Goal: Information Seeking & Learning: Check status

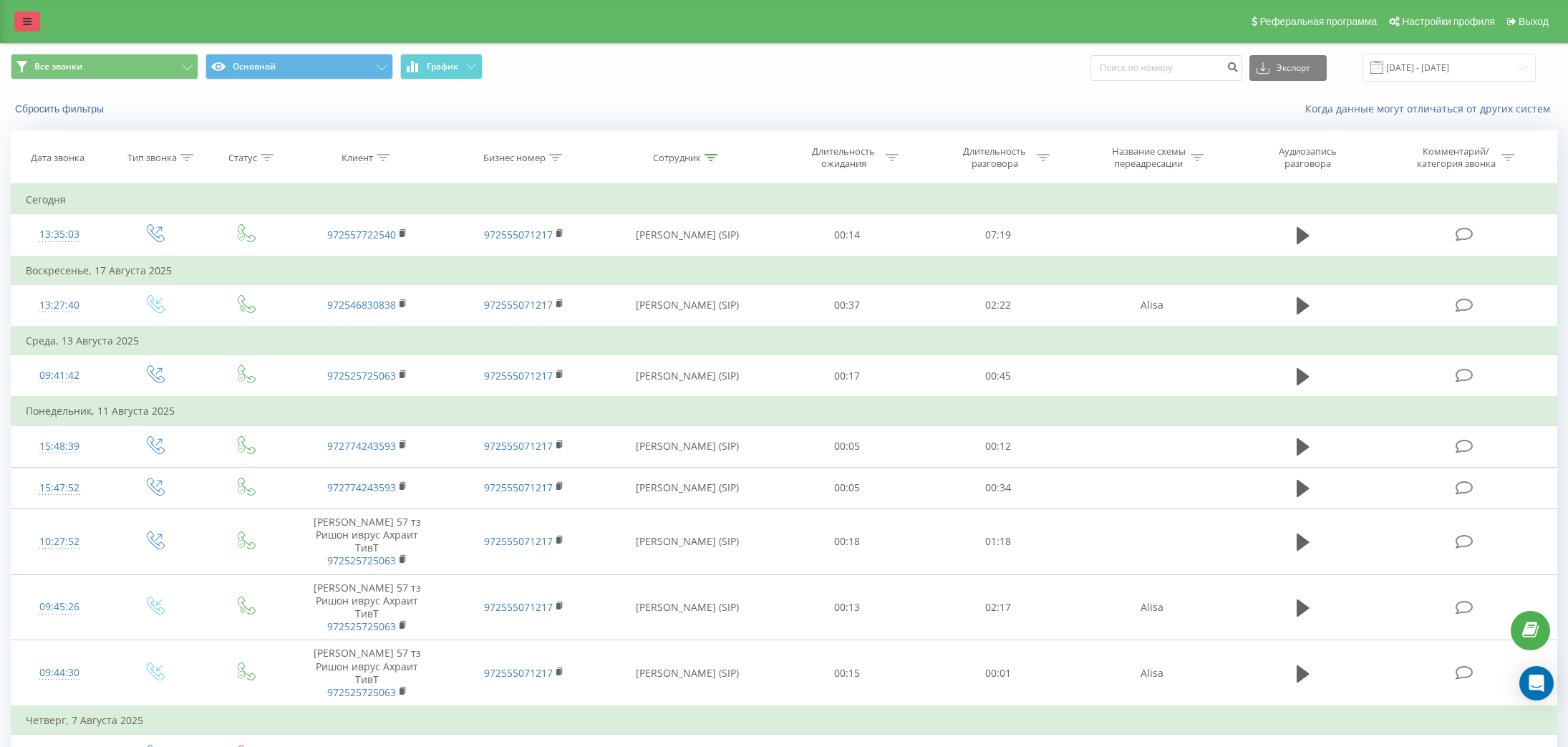
click at [24, 27] on icon at bounding box center [28, 22] width 9 height 10
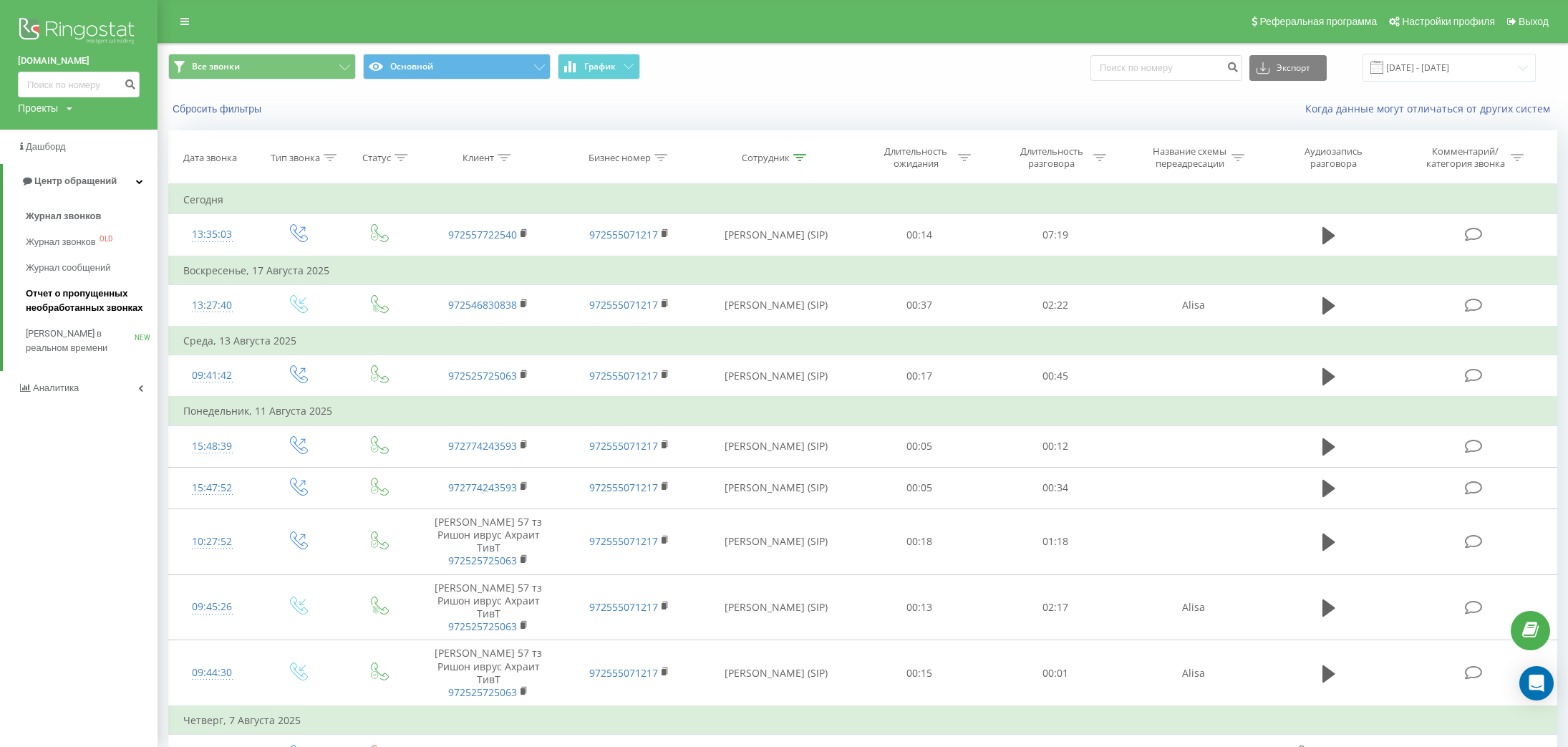
click at [86, 300] on span "Отчет о пропущенных необработанных звонках" at bounding box center [88, 300] width 125 height 28
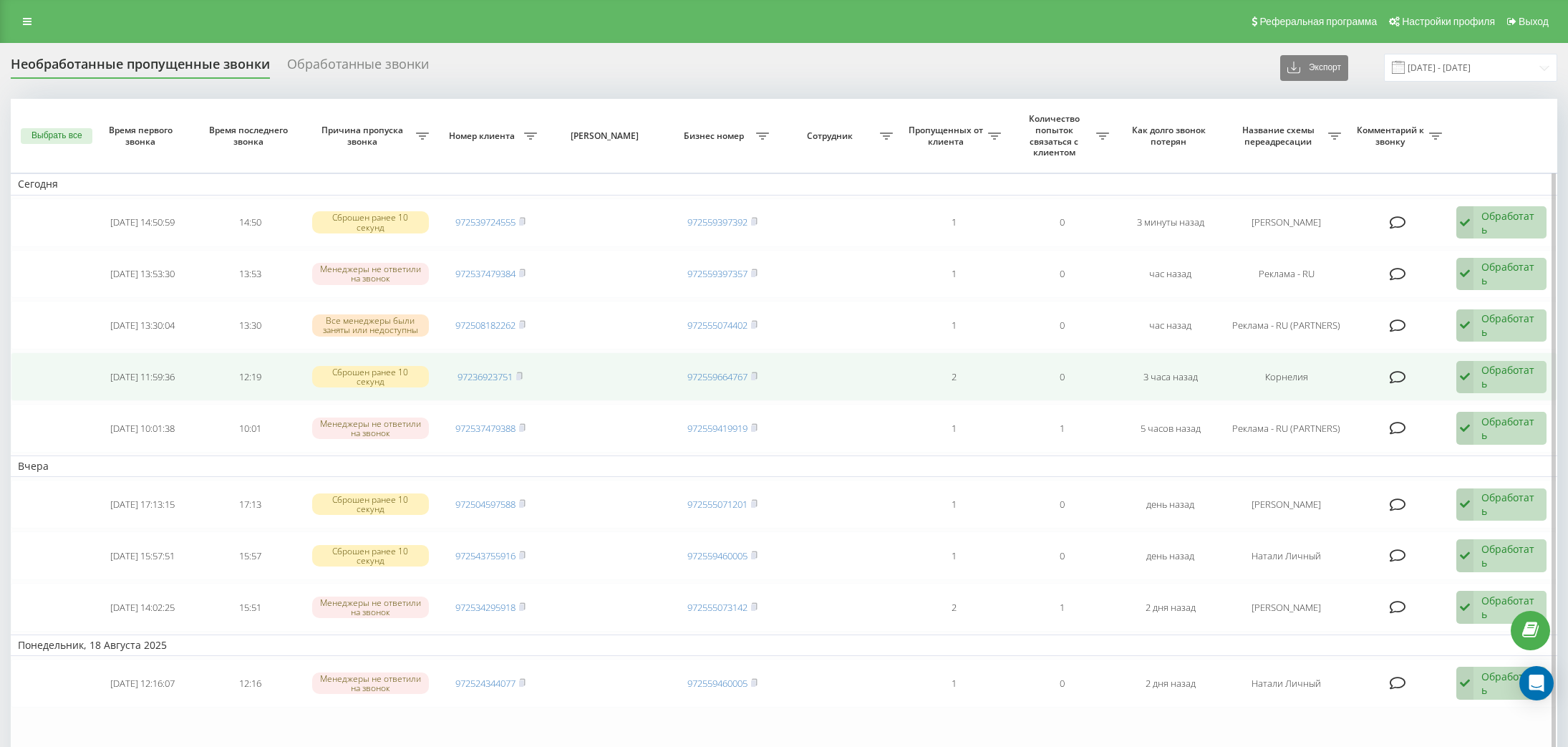
click at [524, 378] on td "97236923751" at bounding box center [490, 376] width 108 height 49
click at [520, 378] on rect at bounding box center [518, 376] width 4 height 6
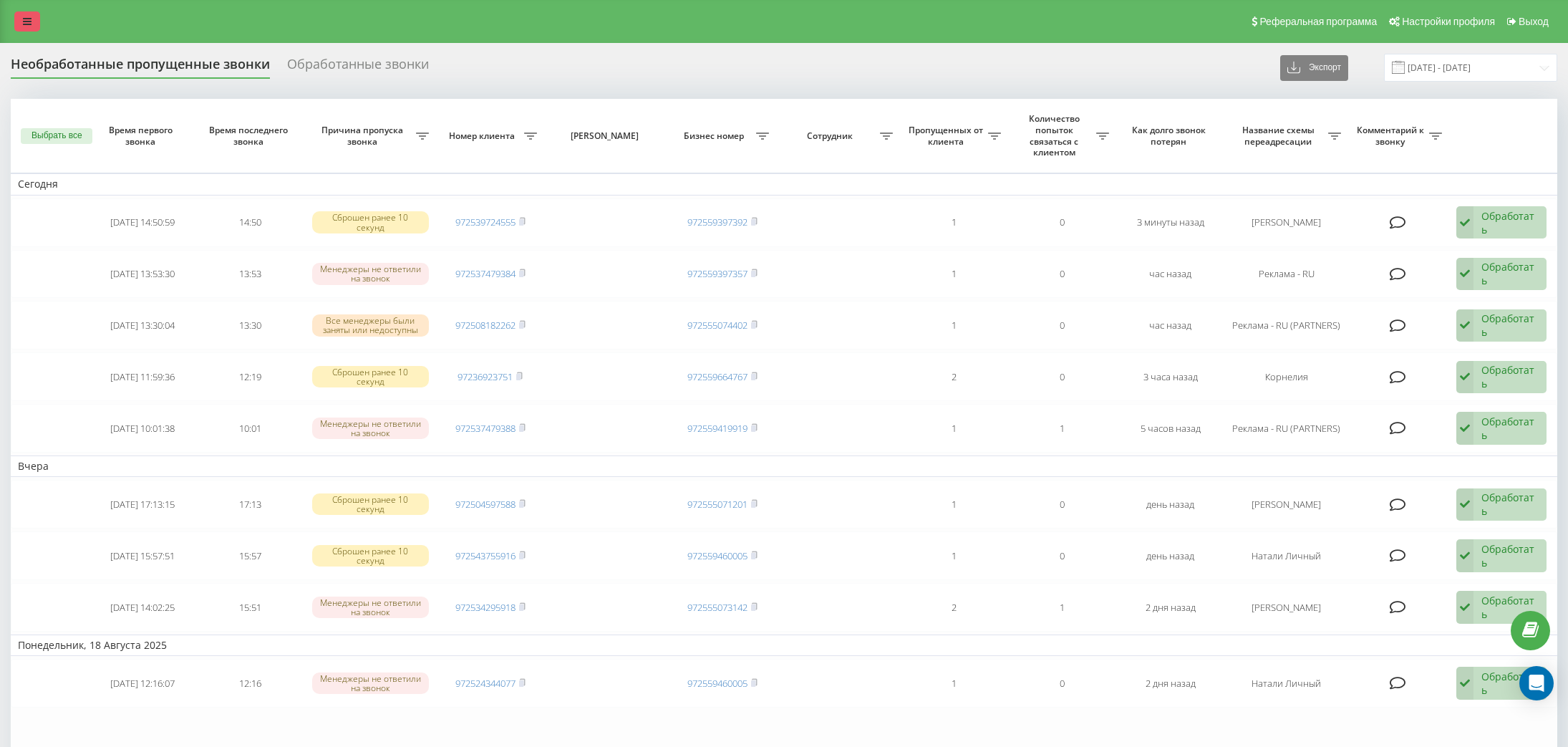
click at [30, 25] on icon at bounding box center [28, 22] width 9 height 10
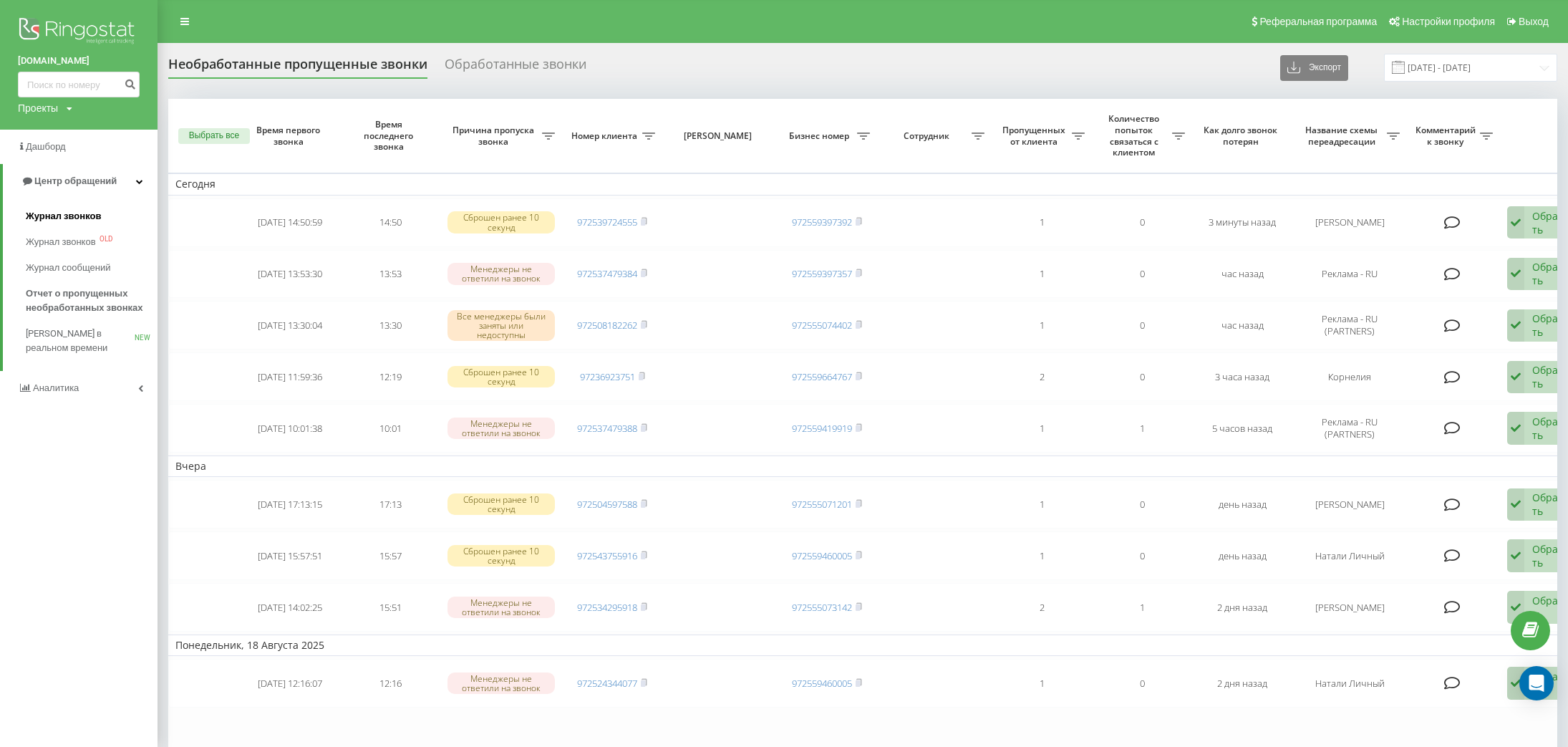
click at [76, 216] on span "Журнал звонков" at bounding box center [63, 216] width 75 height 15
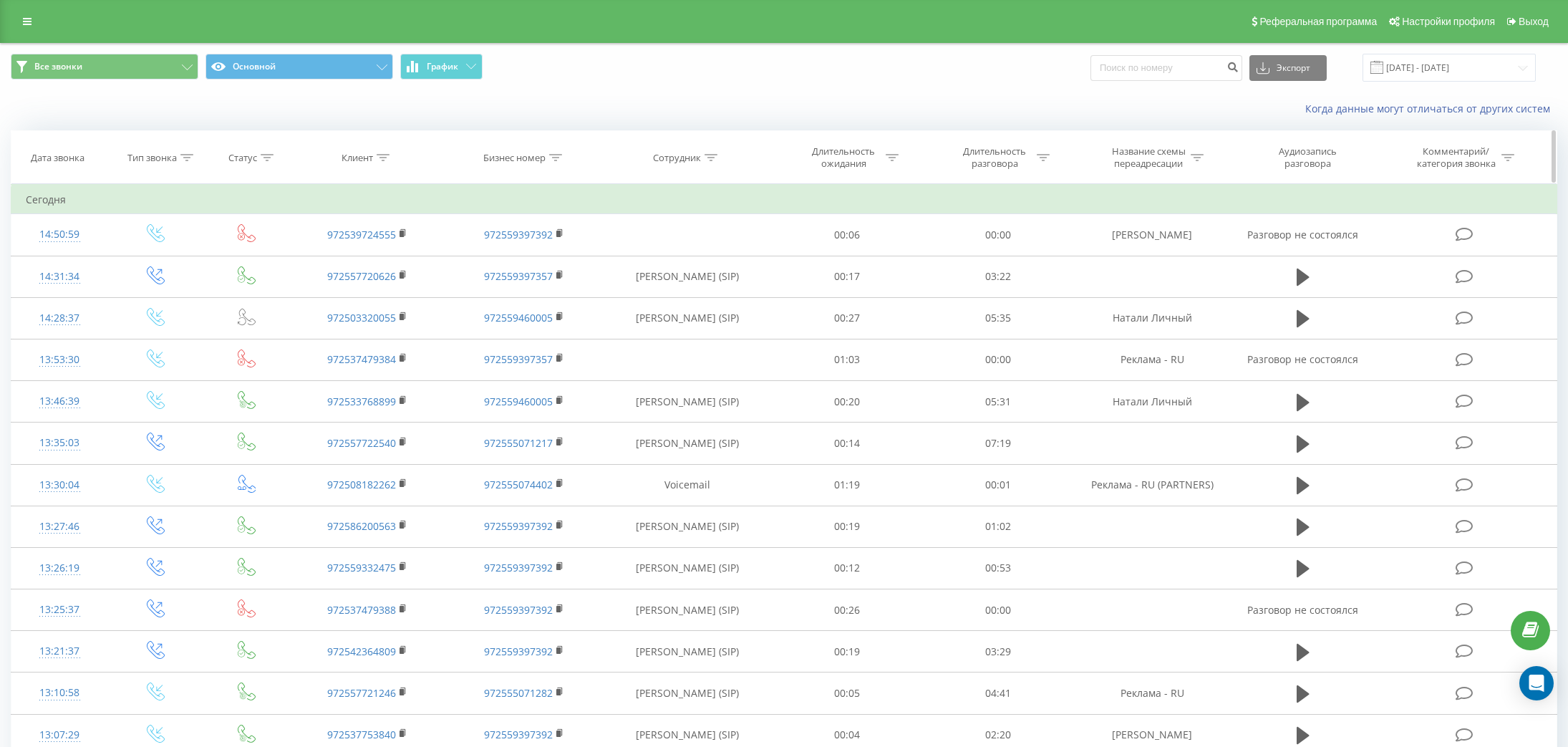
click at [384, 163] on div at bounding box center [383, 157] width 13 height 12
click at [354, 262] on input "text" at bounding box center [367, 260] width 126 height 25
paste input "97236923751"
type input "97236923751"
click at [403, 293] on span "OK" at bounding box center [397, 288] width 40 height 22
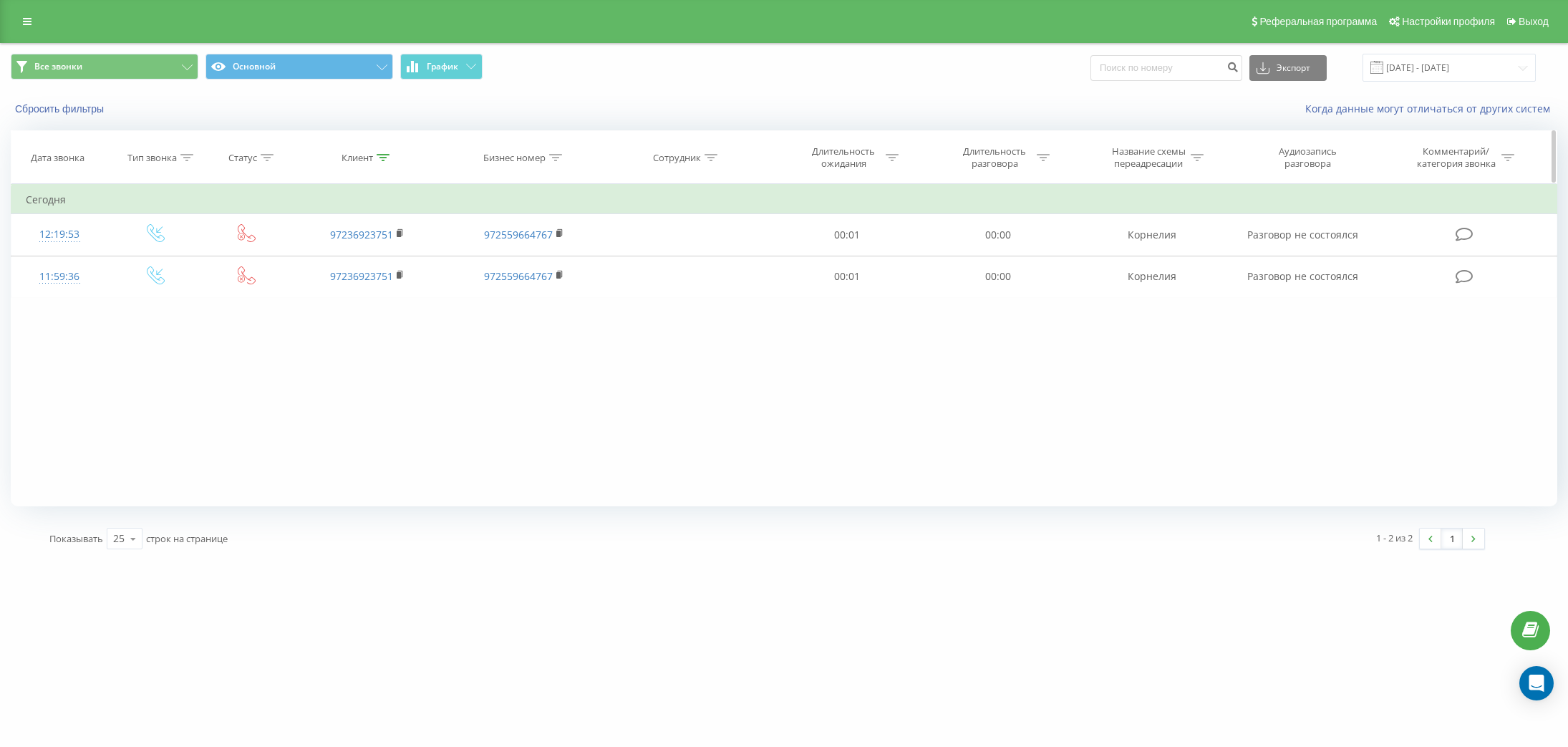
click at [374, 157] on div "Клиент" at bounding box center [366, 157] width 48 height 12
click at [335, 293] on button "Отмена" at bounding box center [335, 288] width 61 height 18
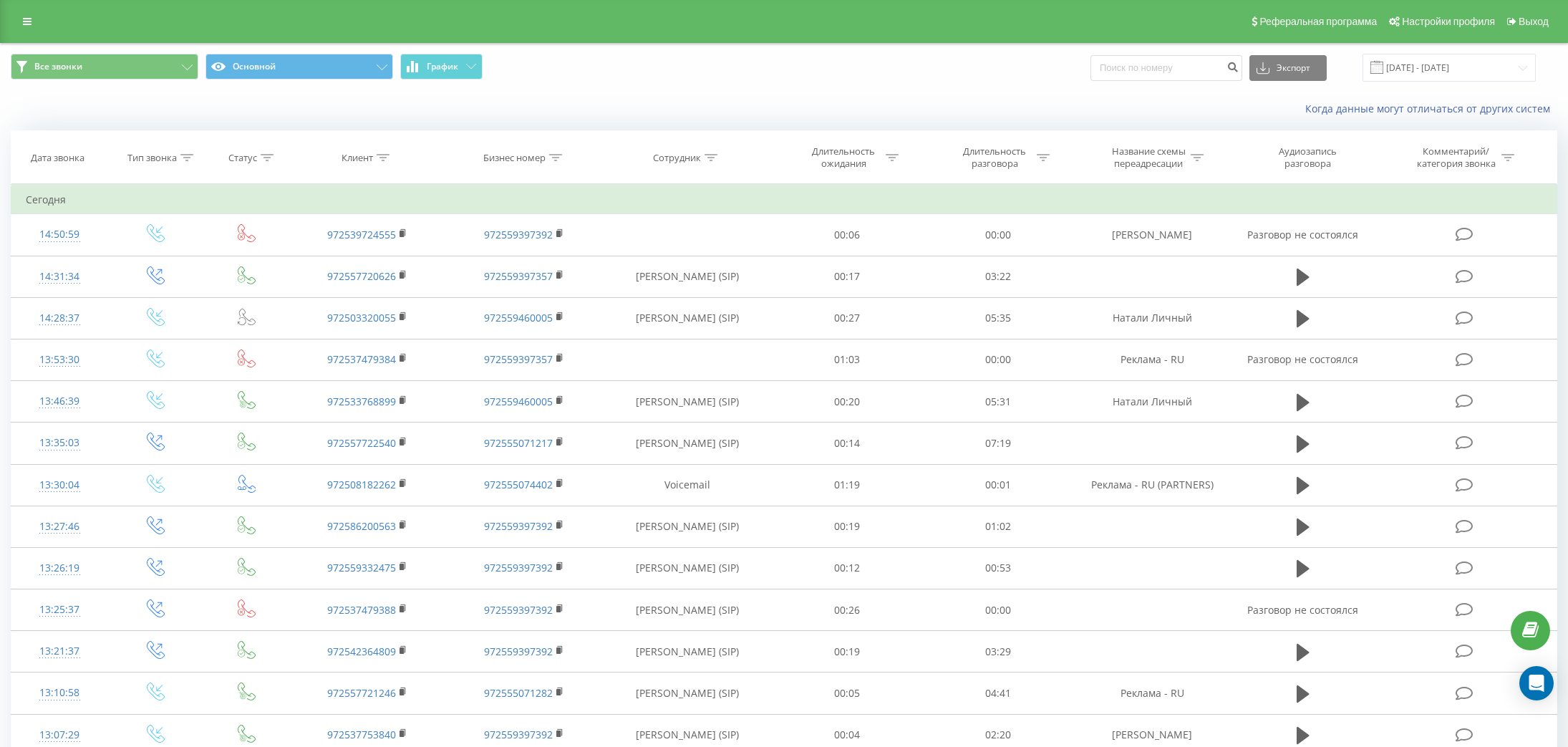
click at [36, 38] on div "Реферальная программа Настройки профиля Выход" at bounding box center [784, 22] width 1568 height 43
click at [31, 29] on link at bounding box center [28, 21] width 26 height 20
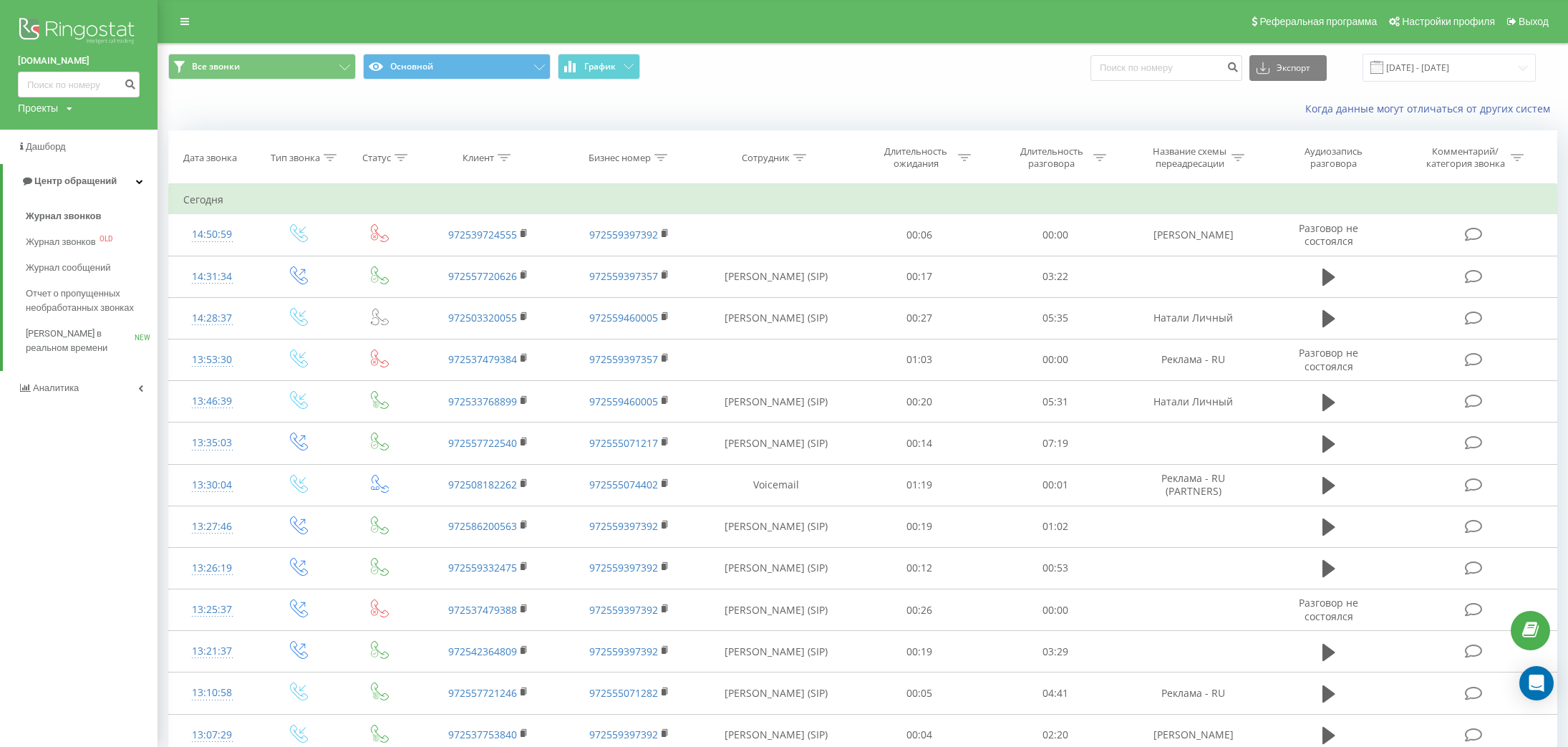
click at [829, 127] on div "Все звонки Основной График Экспорт .csv .xls .xlsx 20.07.2025 - 20.08.2025 Когд…" at bounding box center [863, 676] width 1389 height 1266
click at [797, 108] on div "Когда данные могут отличаться от других систем" at bounding box center [1127, 108] width 881 height 15
click at [800, 108] on div "Когда данные могут отличаться от других систем" at bounding box center [1127, 108] width 881 height 15
drag, startPoint x: 161, startPoint y: 483, endPoint x: 147, endPoint y: 482, distance: 14.0
click at [160, 485] on div "Все звонки Основной График Экспорт .csv .xls .xlsx 20.07.2025 - 20.08.2025 Когд…" at bounding box center [784, 676] width 1568 height 1267
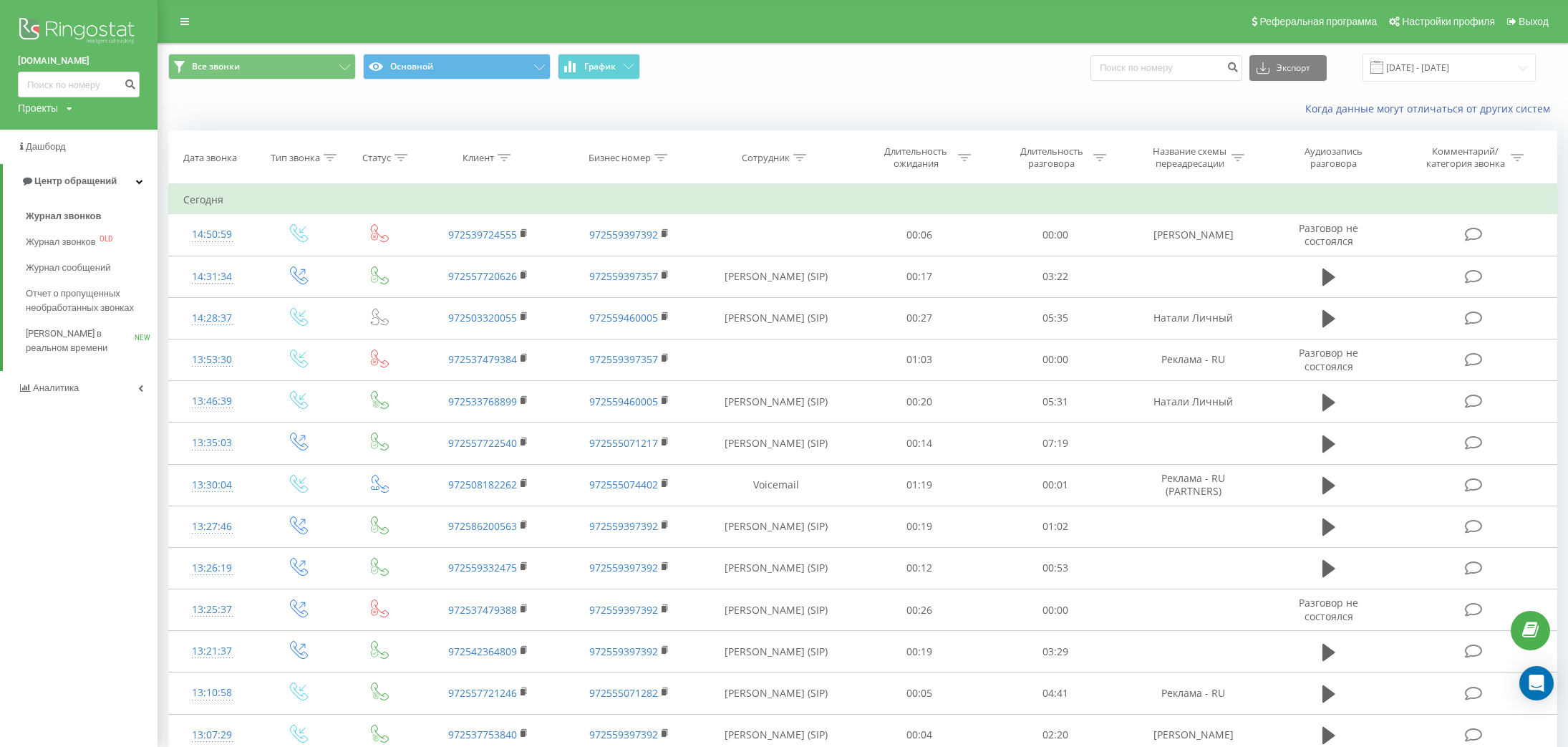
drag, startPoint x: 145, startPoint y: 482, endPoint x: 164, endPoint y: 451, distance: 36.4
click at [145, 481] on div "brootto.co.il Проекты brootto.co.il Дашборд Центр обращений Журнал звонков Журн…" at bounding box center [78, 374] width 157 height 747
drag, startPoint x: 723, startPoint y: 54, endPoint x: 730, endPoint y: 49, distance: 8.6
click at [723, 54] on span "Все звонки Основной График" at bounding box center [510, 67] width 684 height 28
click at [952, 64] on div "Все звонки Основной График Экспорт .csv .xls .xlsx 20.07.2025 - 20.08.2025" at bounding box center [863, 67] width 1389 height 28
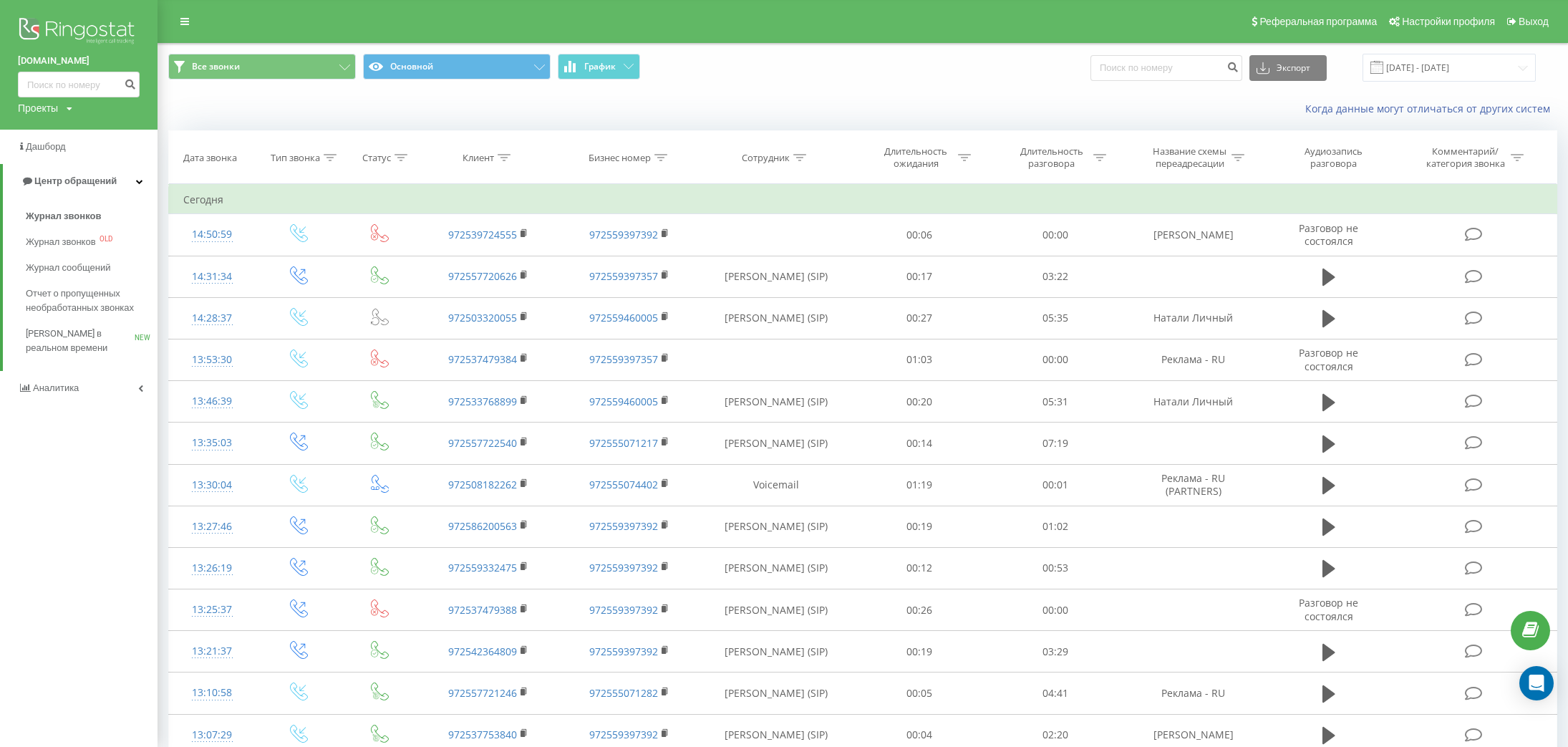
click at [774, 65] on span "Все звонки Основной График" at bounding box center [510, 67] width 684 height 28
click at [863, 90] on div "Все звонки Основной График Экспорт .csv .xls .xlsx 20.07.2025 - 20.08.2025 Когд…" at bounding box center [863, 85] width 1409 height 83
drag, startPoint x: 827, startPoint y: 59, endPoint x: 898, endPoint y: 55, distance: 71.1
click at [828, 59] on span "Все звонки Основной График" at bounding box center [510, 67] width 684 height 28
click at [896, 56] on div "Все звонки Основной График Экспорт .csv .xls .xlsx 20.07.2025 - 20.08.2025" at bounding box center [863, 67] width 1389 height 28
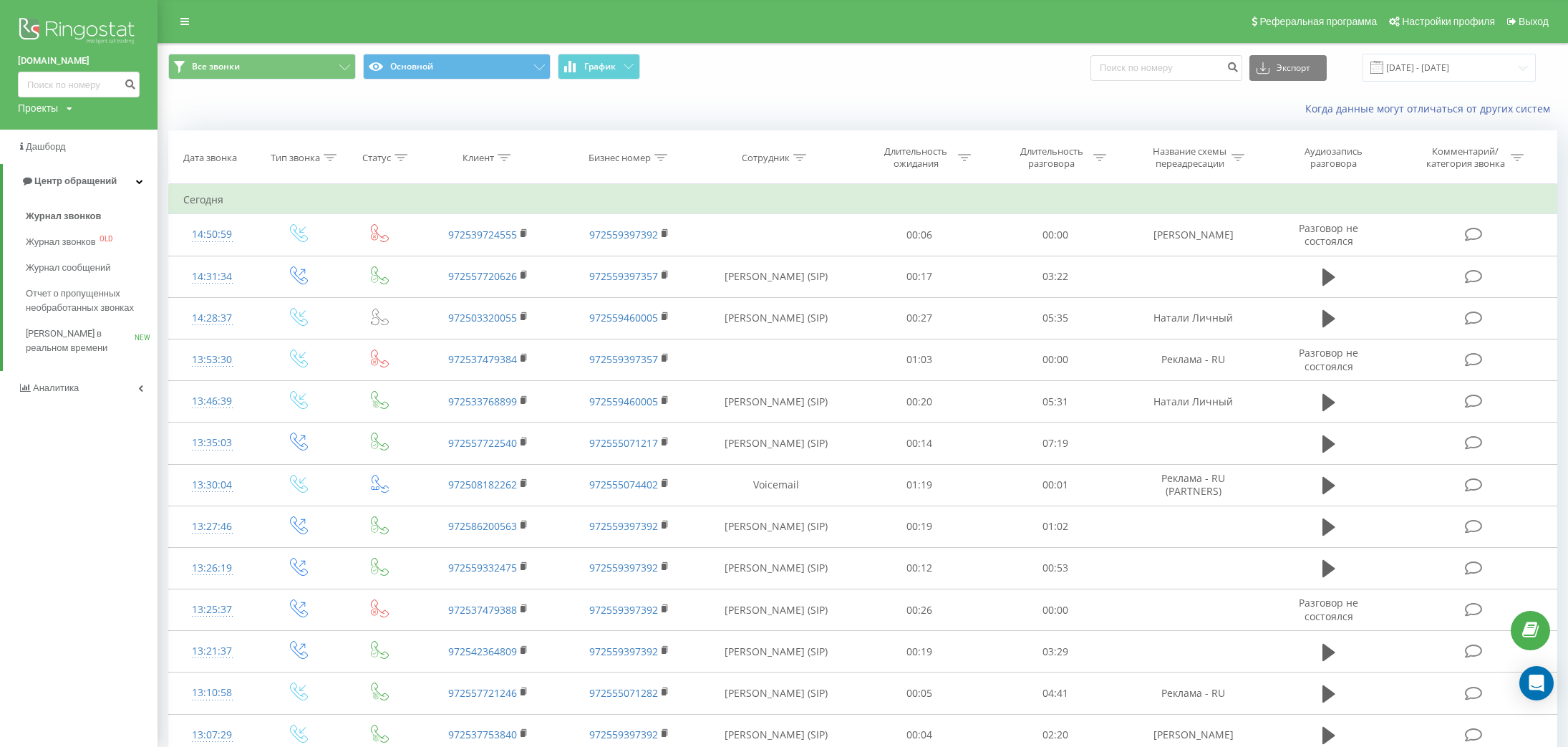
click at [864, 75] on div "Все звонки Основной График Экспорт .csv .xls .xlsx 20.07.2025 - 20.08.2025" at bounding box center [863, 67] width 1389 height 28
drag, startPoint x: 925, startPoint y: 103, endPoint x: 968, endPoint y: 100, distance: 43.1
click at [925, 103] on div "Когда данные могут отличаться от других систем" at bounding box center [1127, 108] width 881 height 15
click at [1150, 17] on div "Реферальная программа Настройки профиля Выход" at bounding box center [784, 22] width 1568 height 43
click at [967, 108] on div "Когда данные могут отличаться от других систем" at bounding box center [1127, 108] width 881 height 15
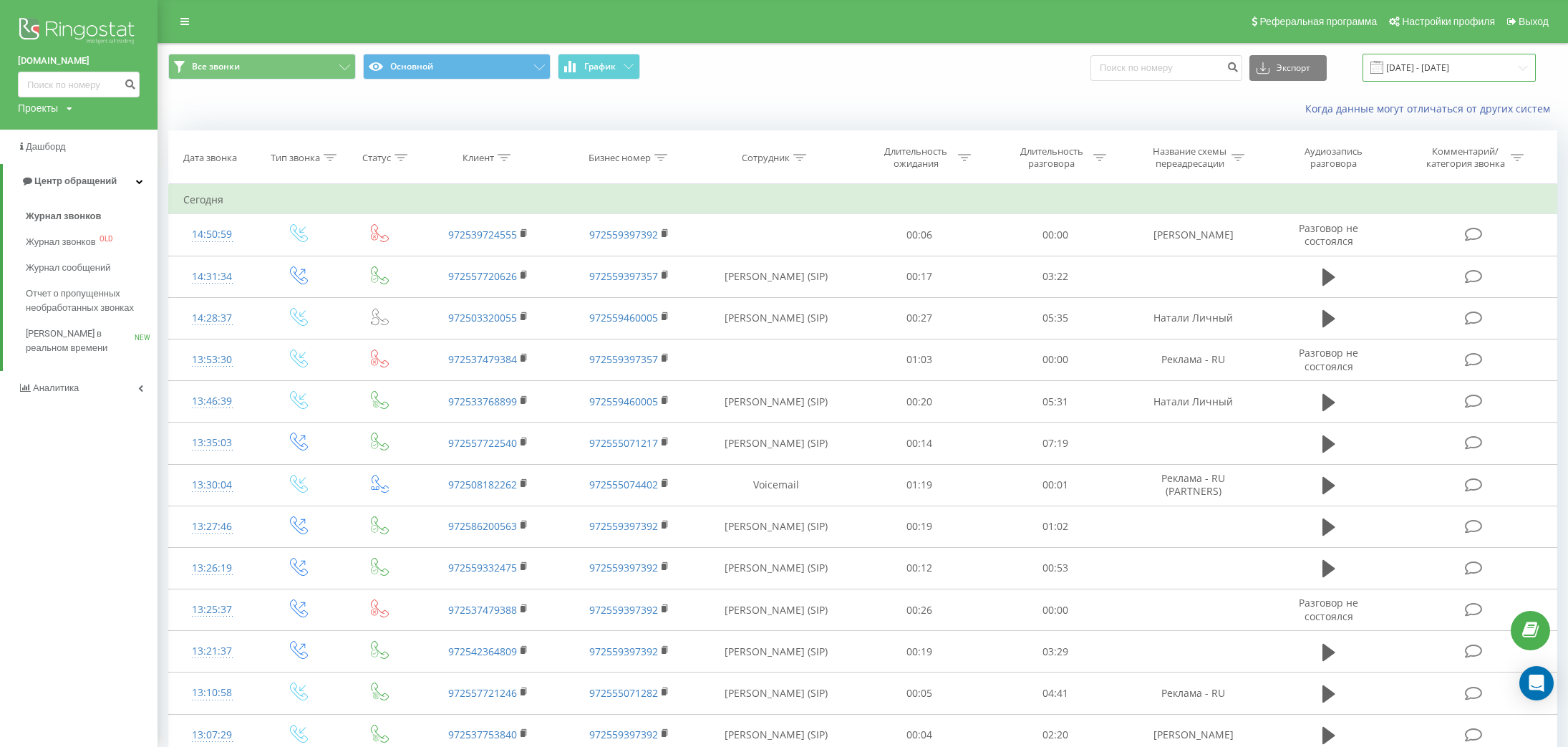
click at [1432, 69] on input "20.07.2025 - 20.08.2025" at bounding box center [1448, 67] width 173 height 28
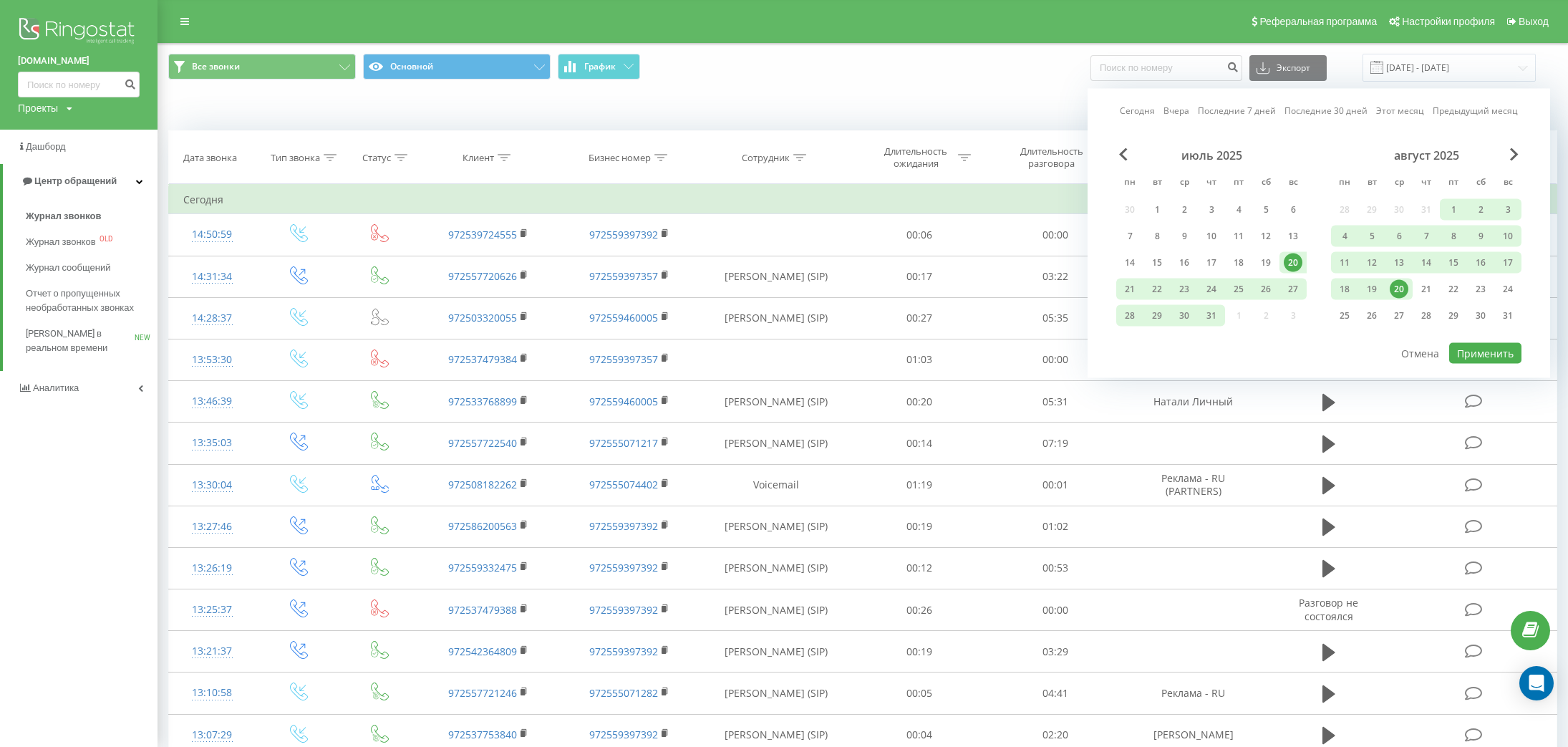
click at [1247, 115] on link "Последние 7 дней" at bounding box center [1236, 111] width 78 height 14
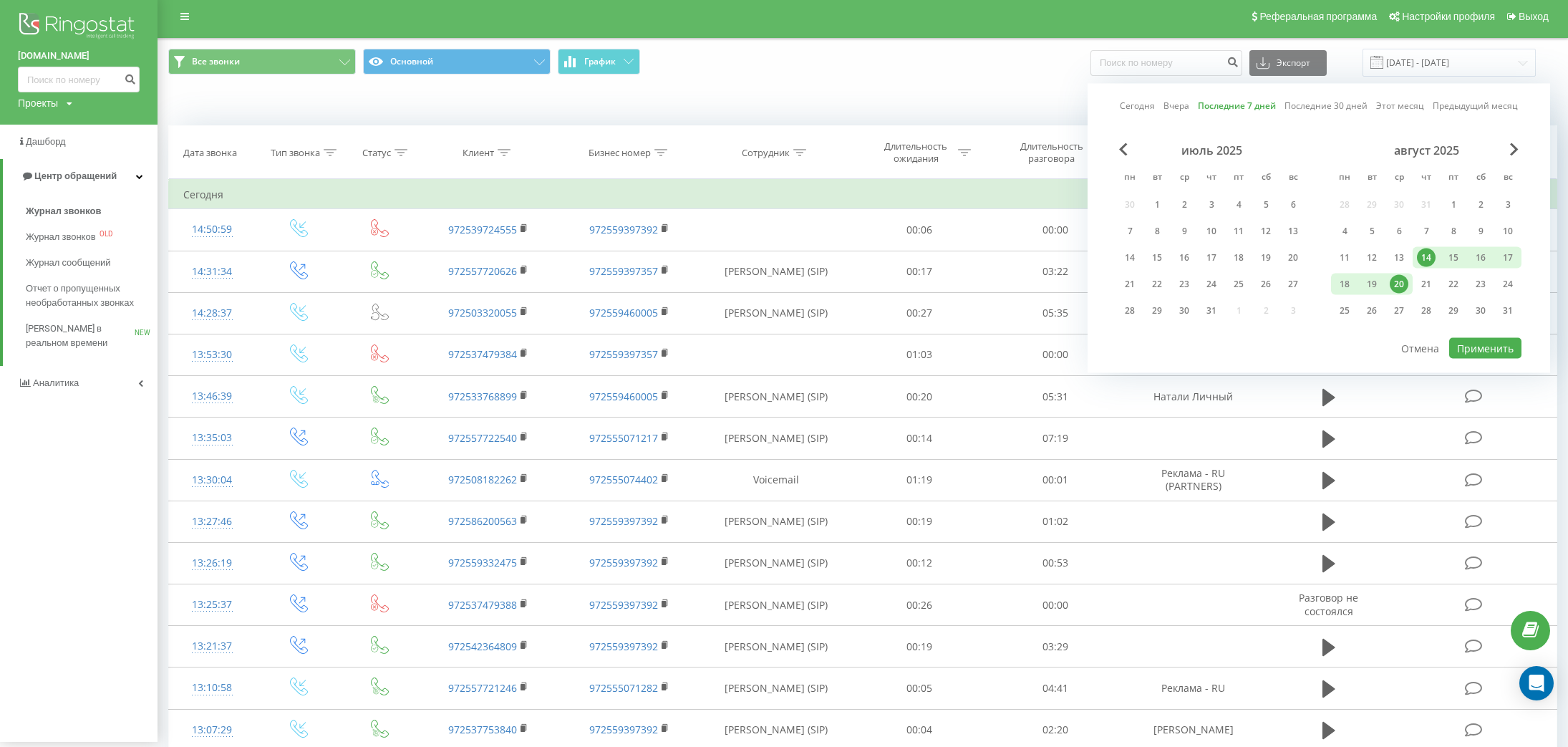
click at [1176, 113] on div "Сегодня Вчера Последние 7 дней Последние 30 дней Этот месяц Предыдущий месяц ию…" at bounding box center [1319, 228] width 463 height 289
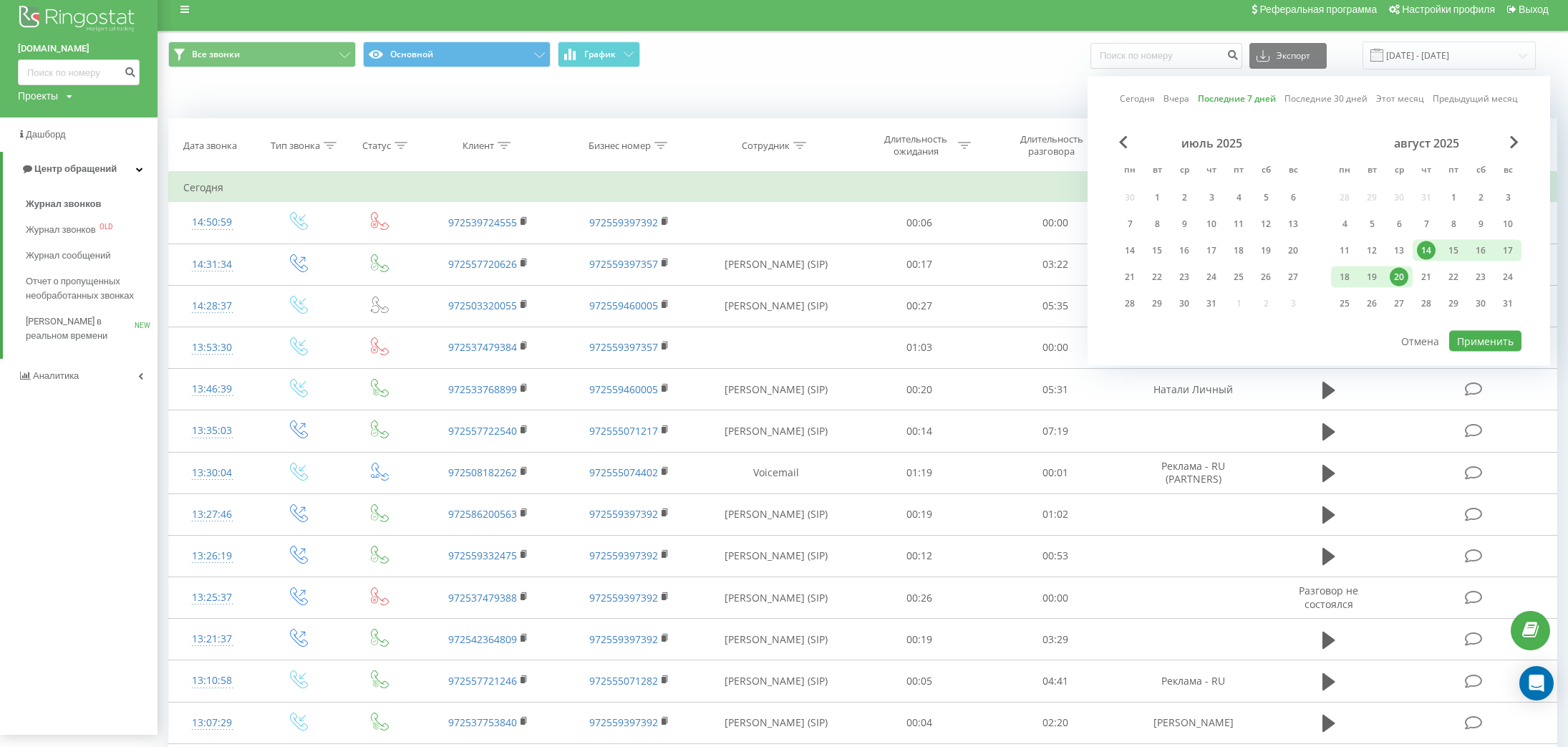
click at [1186, 102] on link "Вчера" at bounding box center [1176, 99] width 26 height 14
click at [1211, 101] on link "Последние 7 дней" at bounding box center [1237, 99] width 78 height 14
click at [1182, 101] on link "Вчера" at bounding box center [1176, 99] width 26 height 14
click at [1141, 102] on link "Сегодня" at bounding box center [1137, 99] width 35 height 14
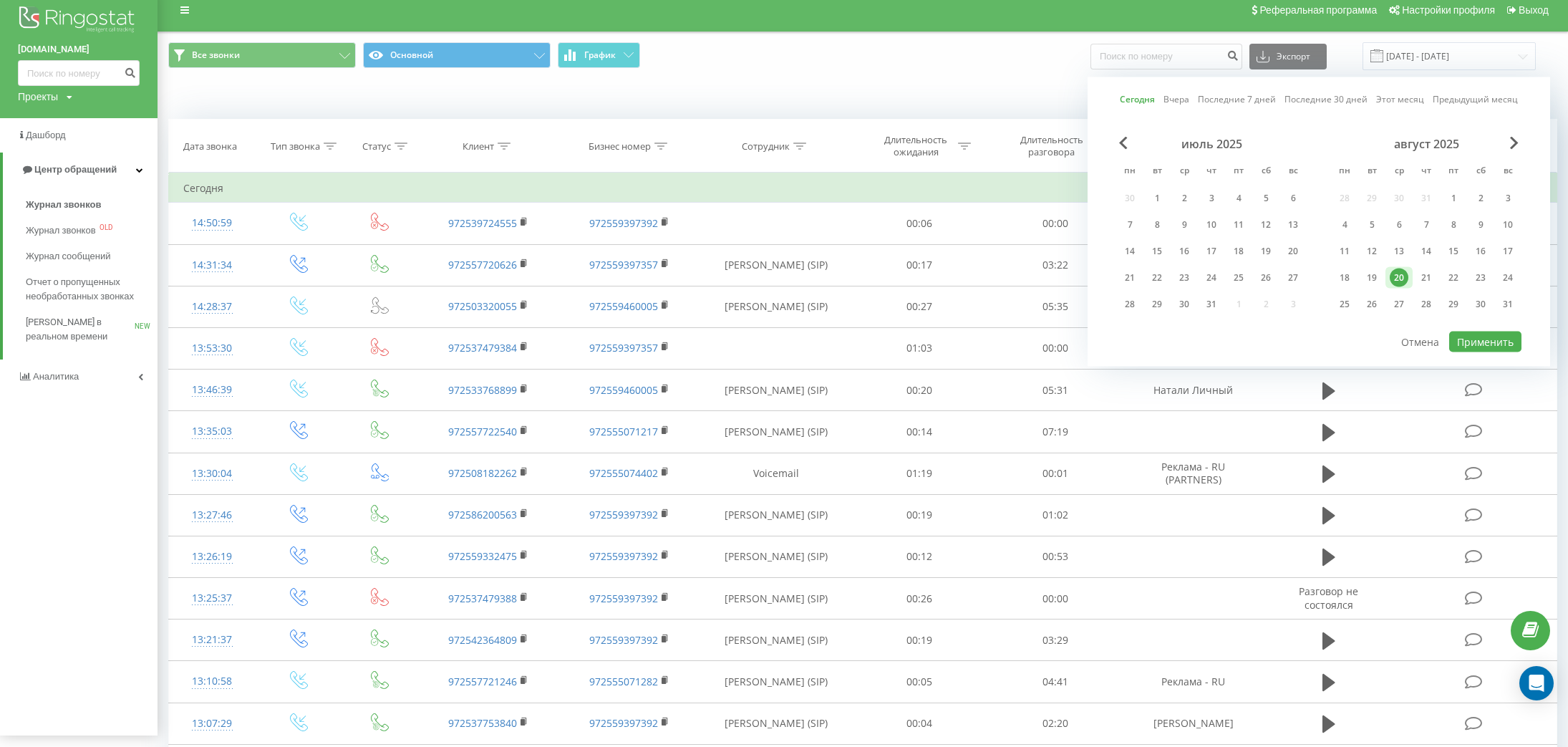
click at [1147, 105] on link "Сегодня" at bounding box center [1137, 99] width 35 height 14
click at [1487, 343] on button "Применить" at bounding box center [1485, 342] width 72 height 21
type input "[DATE] - [DATE]"
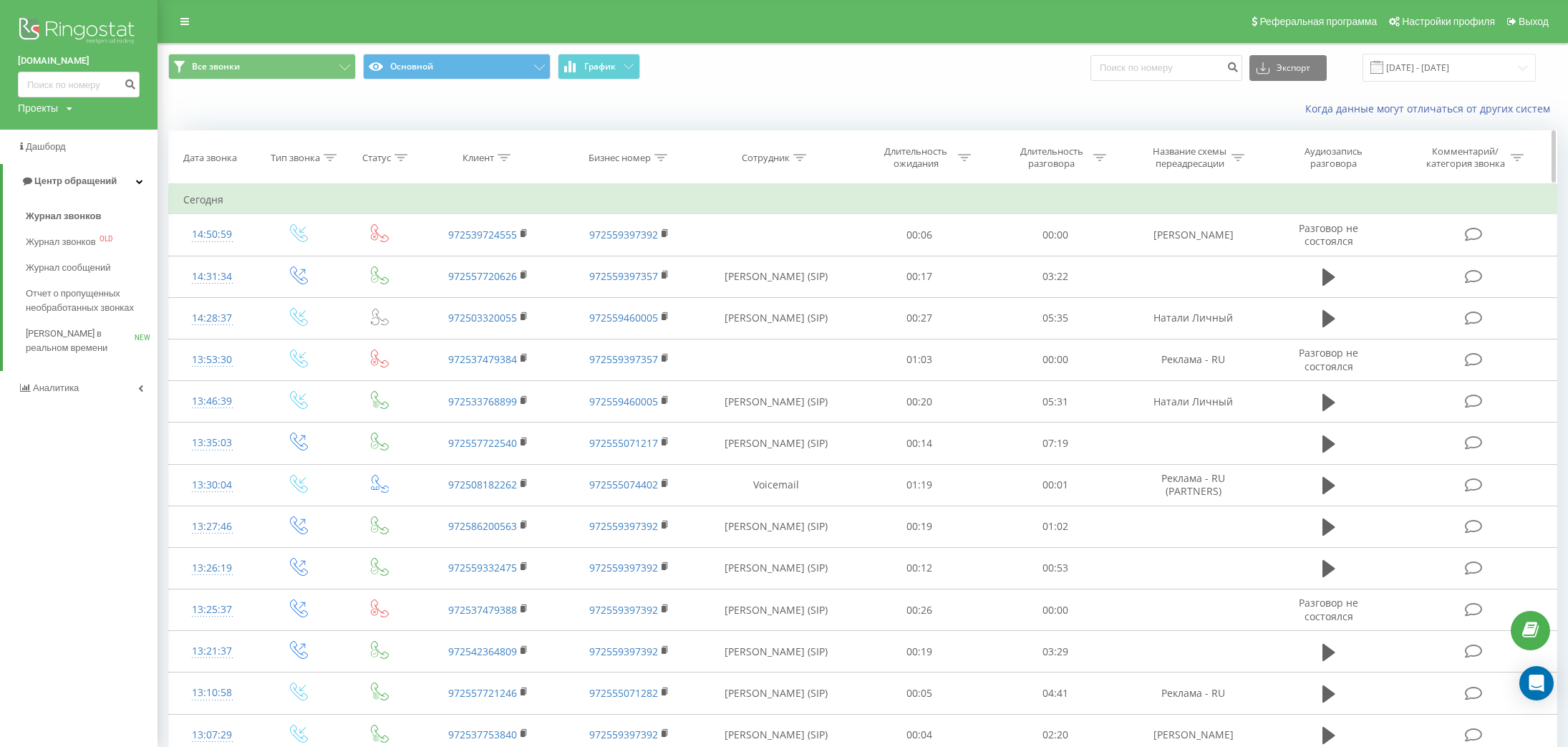
click at [657, 155] on icon at bounding box center [661, 157] width 13 height 7
click at [778, 168] on th "Сотрудник" at bounding box center [776, 157] width 151 height 53
click at [792, 154] on div "Сотрудник" at bounding box center [773, 157] width 65 height 12
click at [800, 156] on icon at bounding box center [799, 157] width 13 height 7
click at [794, 164] on th "Сотрудник" at bounding box center [776, 157] width 151 height 53
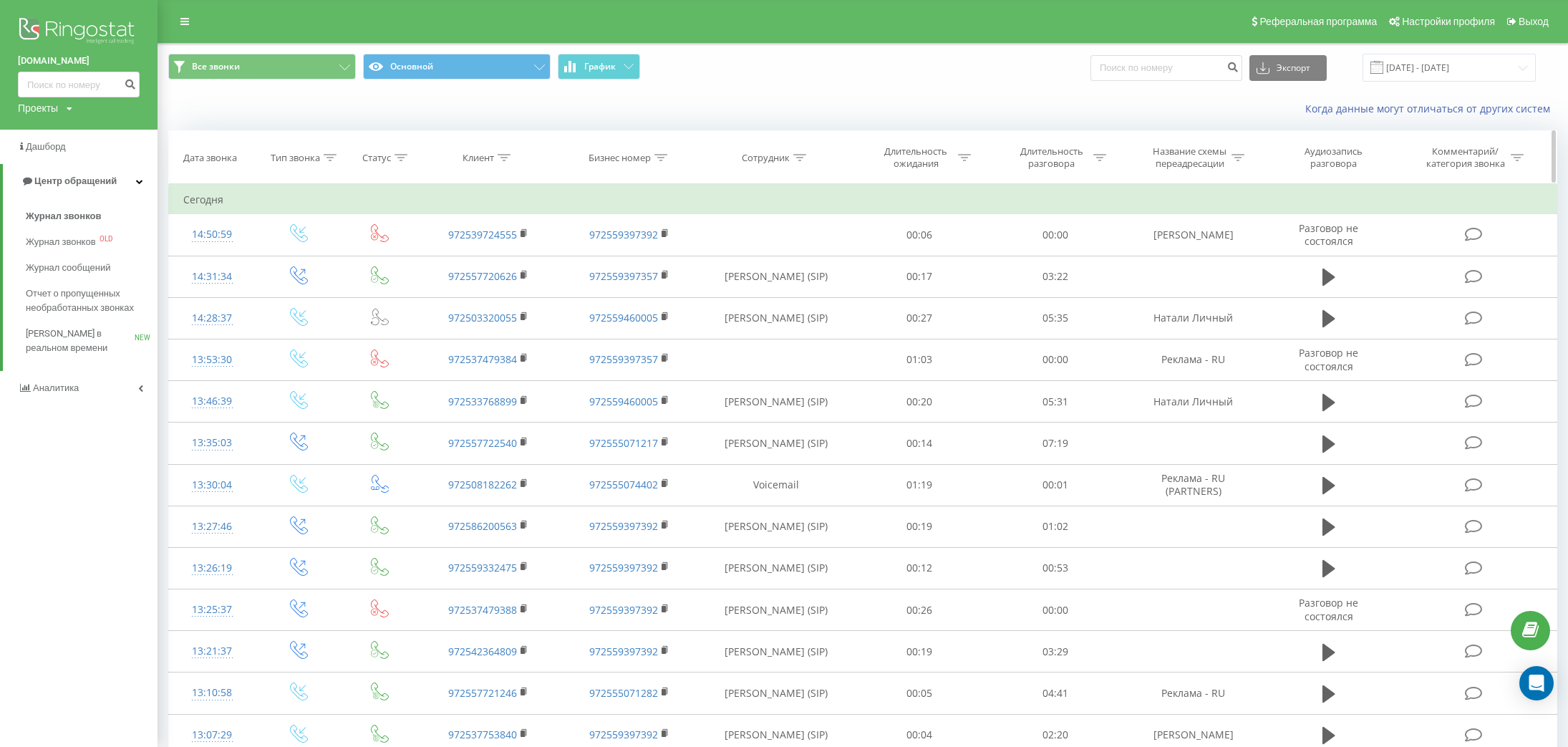
click at [796, 160] on icon at bounding box center [799, 157] width 13 height 7
click at [764, 254] on input "text" at bounding box center [776, 260] width 126 height 25
type input "Алиса"
click at [819, 289] on span "OK" at bounding box center [806, 288] width 40 height 22
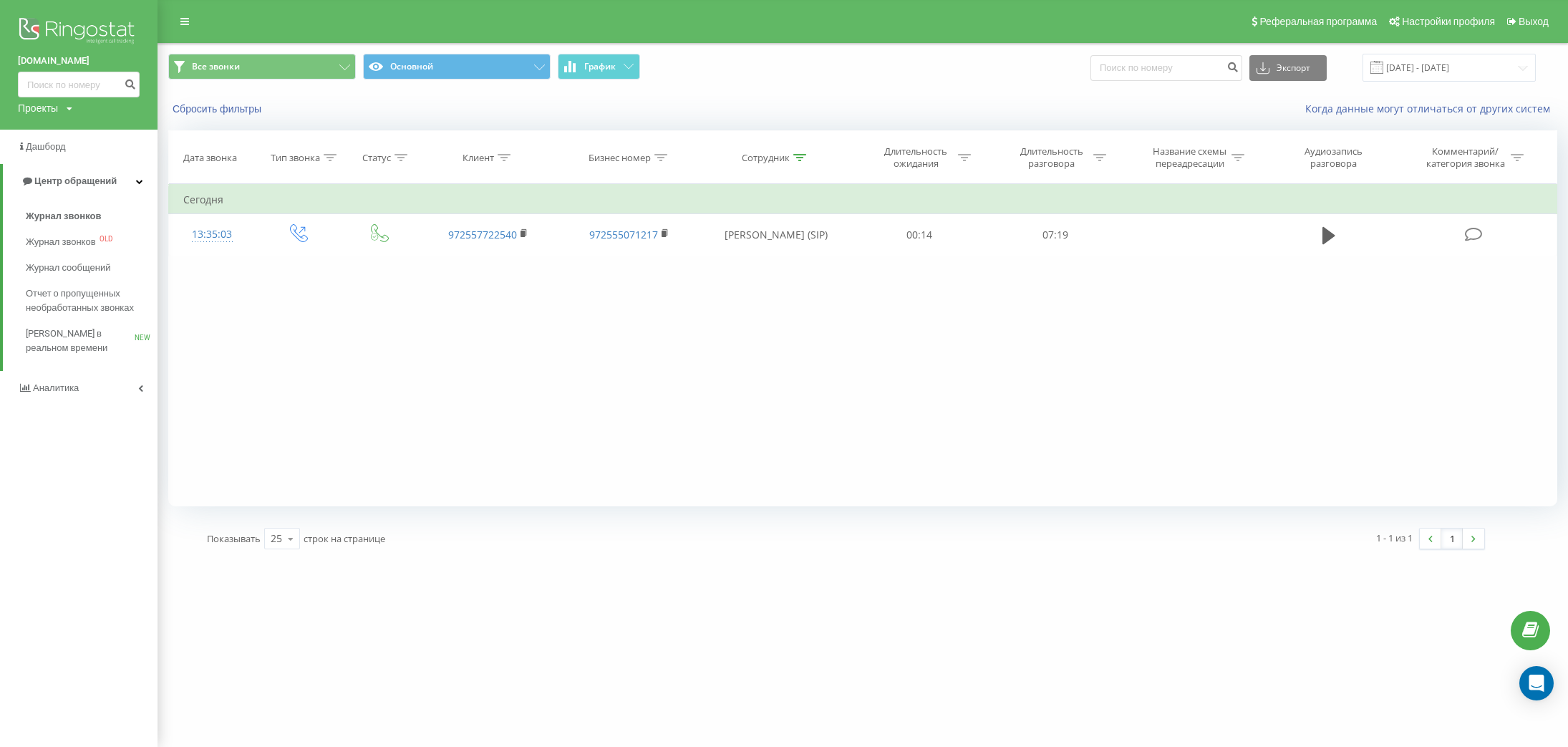
click at [74, 427] on div "brootto.co.il Проекты brootto.co.il Дашборд Центр обращений Журнал звонков Журн…" at bounding box center [78, 374] width 157 height 747
click at [748, 89] on div "Все звонки Основной График Экспорт .csv .xls .xlsx 20.08.2025 - 20.08.2025" at bounding box center [863, 68] width 1409 height 48
click at [901, 118] on div "Сбросить фильтры Когда данные могут отличаться от других систем" at bounding box center [863, 109] width 1409 height 34
